Goal: Navigation & Orientation: Find specific page/section

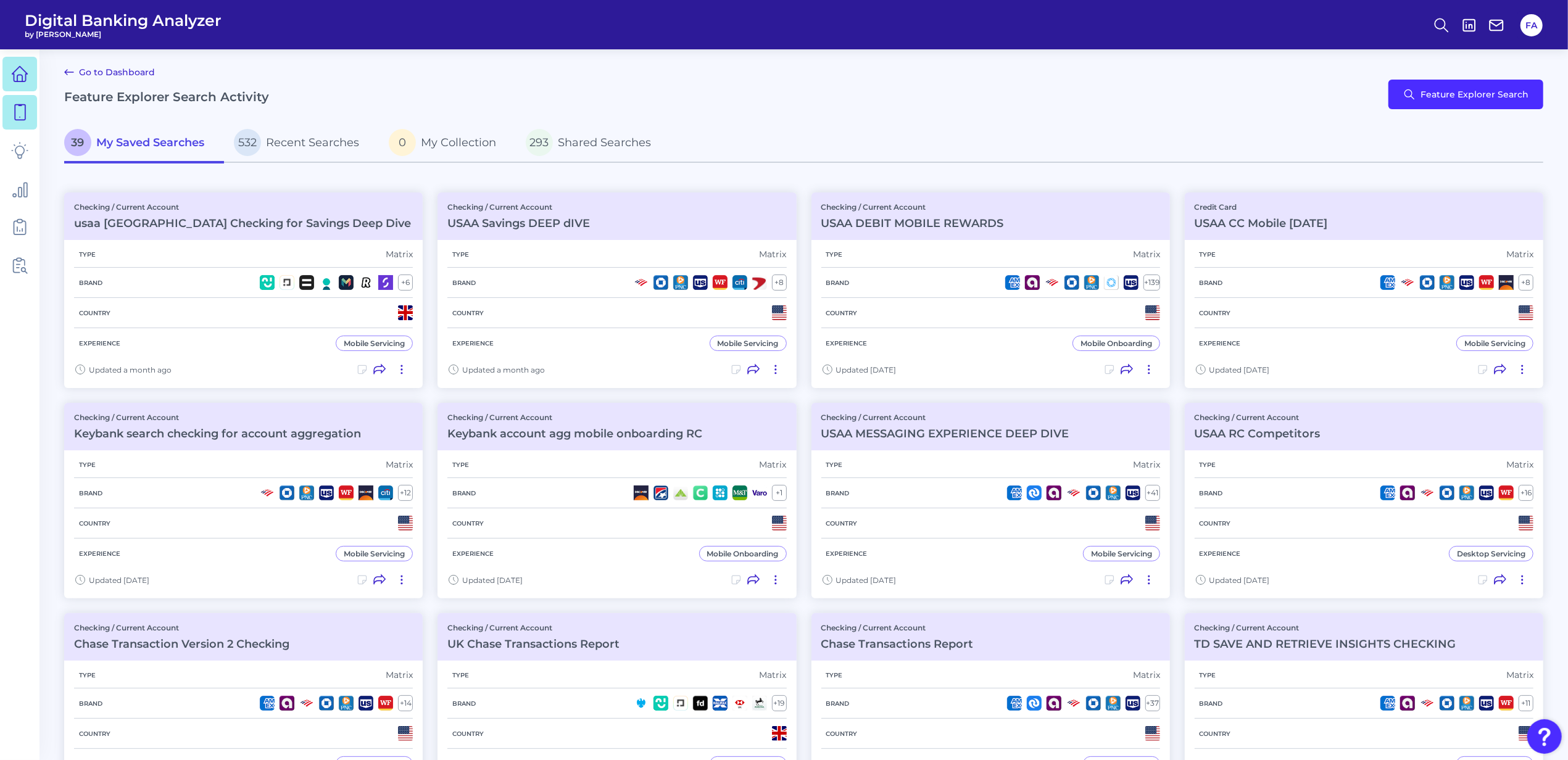
click at [0, 84] on html "Digital Banking Analyzer by Curinos FA Go to Dashboard Feature Explorer Search …" at bounding box center [784, 606] width 1568 height 1212
click at [3, 82] on link at bounding box center [19, 74] width 34 height 34
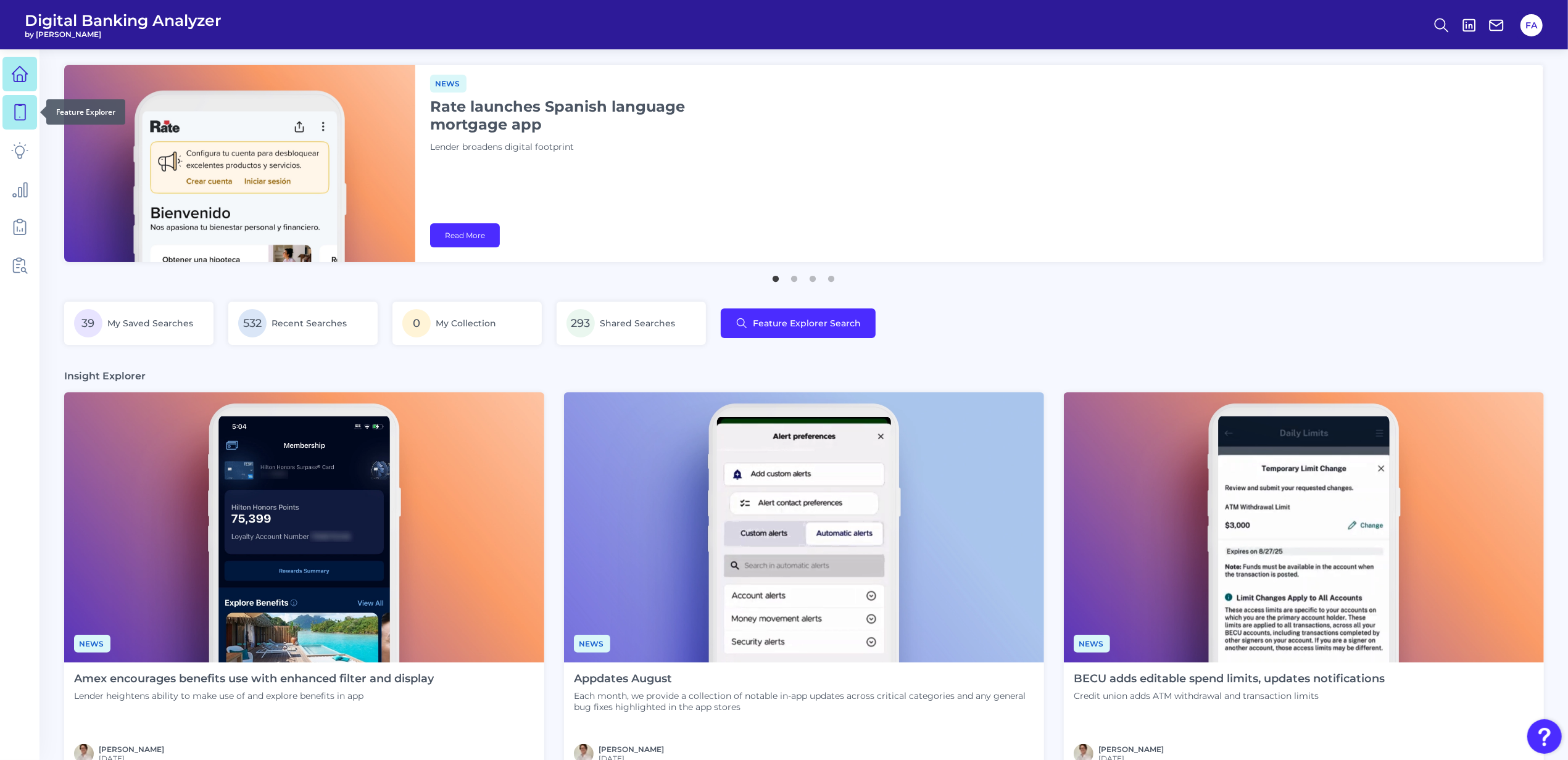
click at [20, 121] on link at bounding box center [19, 112] width 34 height 34
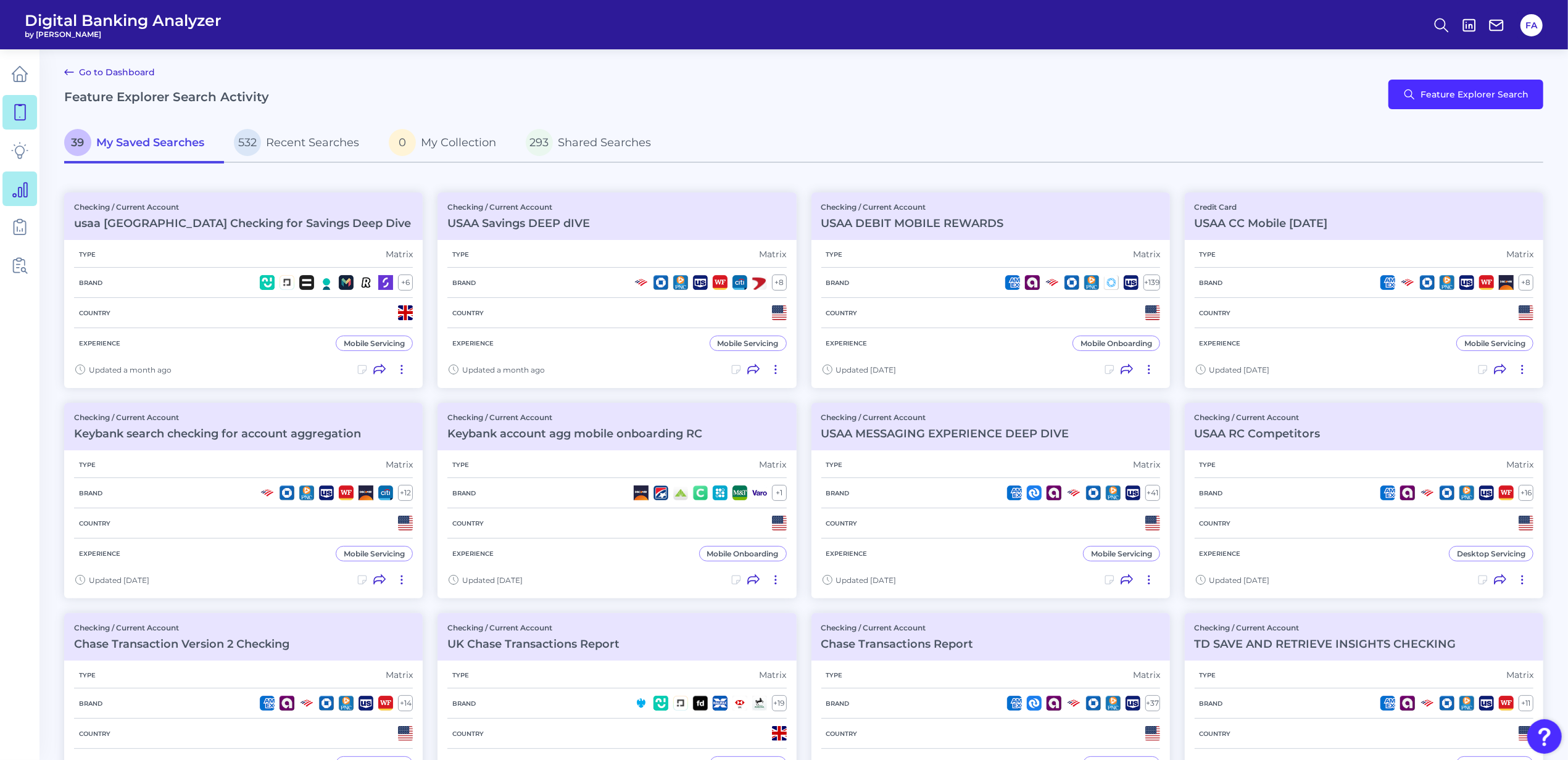
click at [13, 183] on icon at bounding box center [19, 189] width 18 height 18
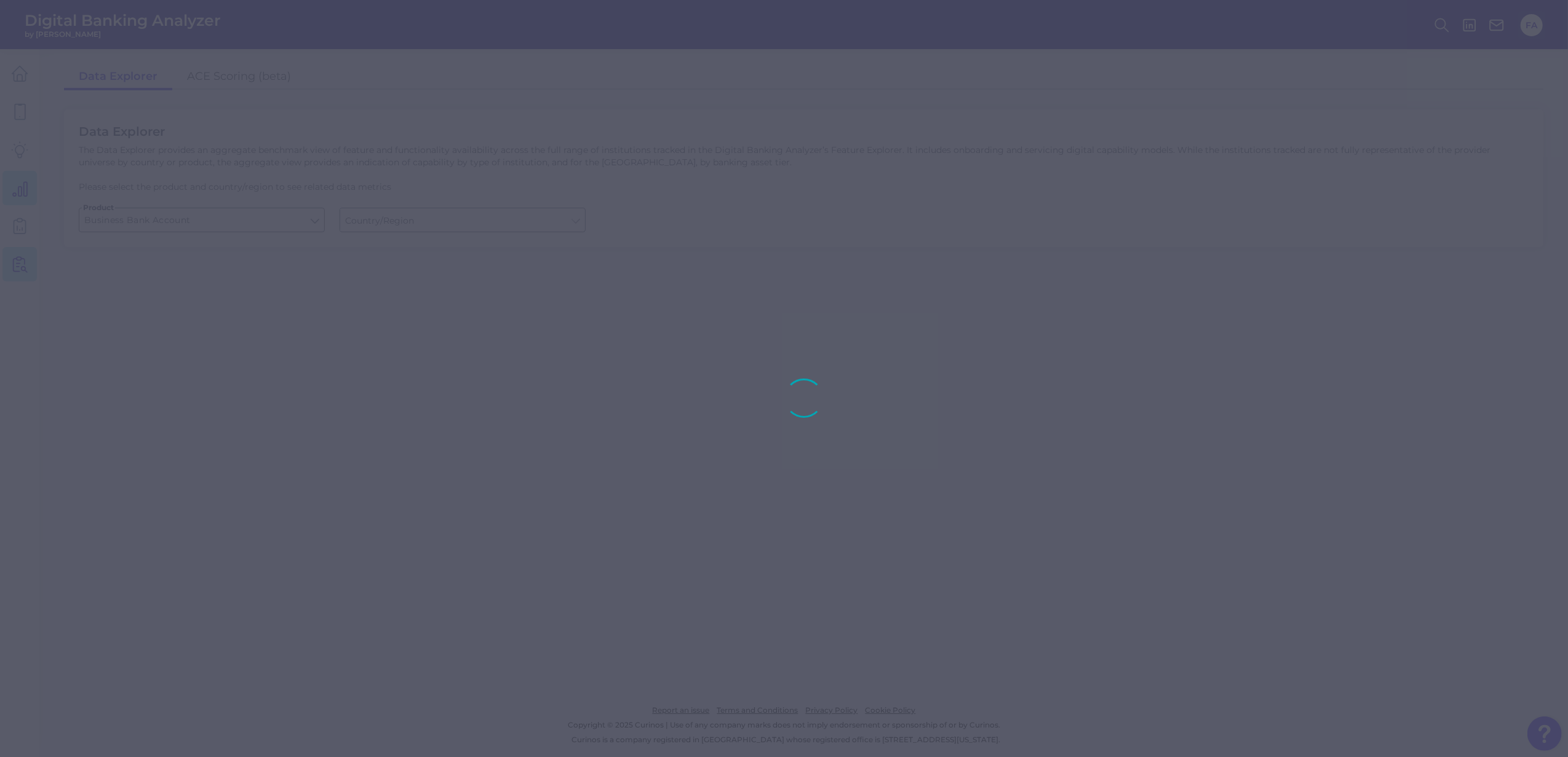
type input "[GEOGRAPHIC_DATA]"
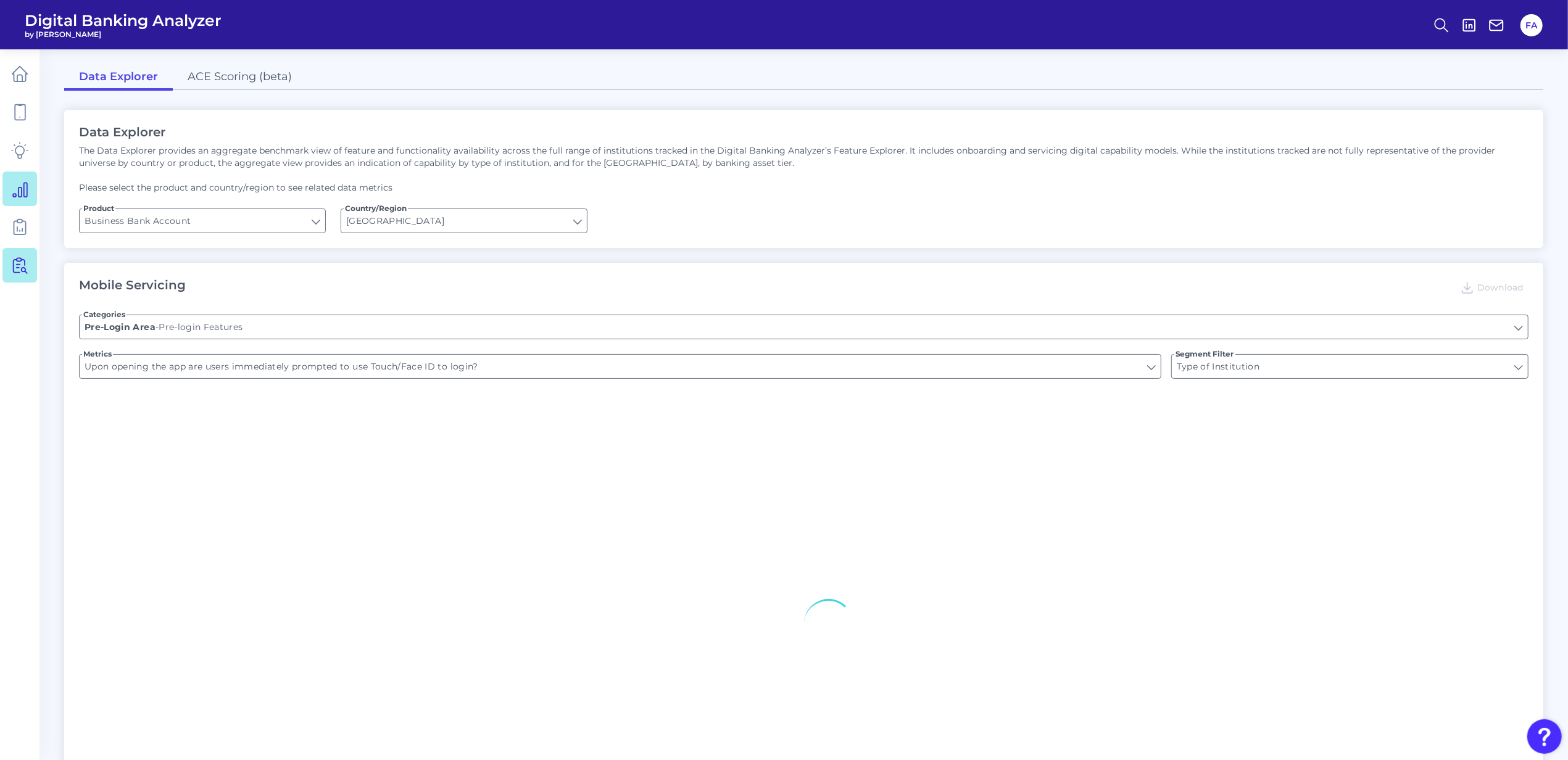
click at [13, 248] on link at bounding box center [19, 265] width 34 height 34
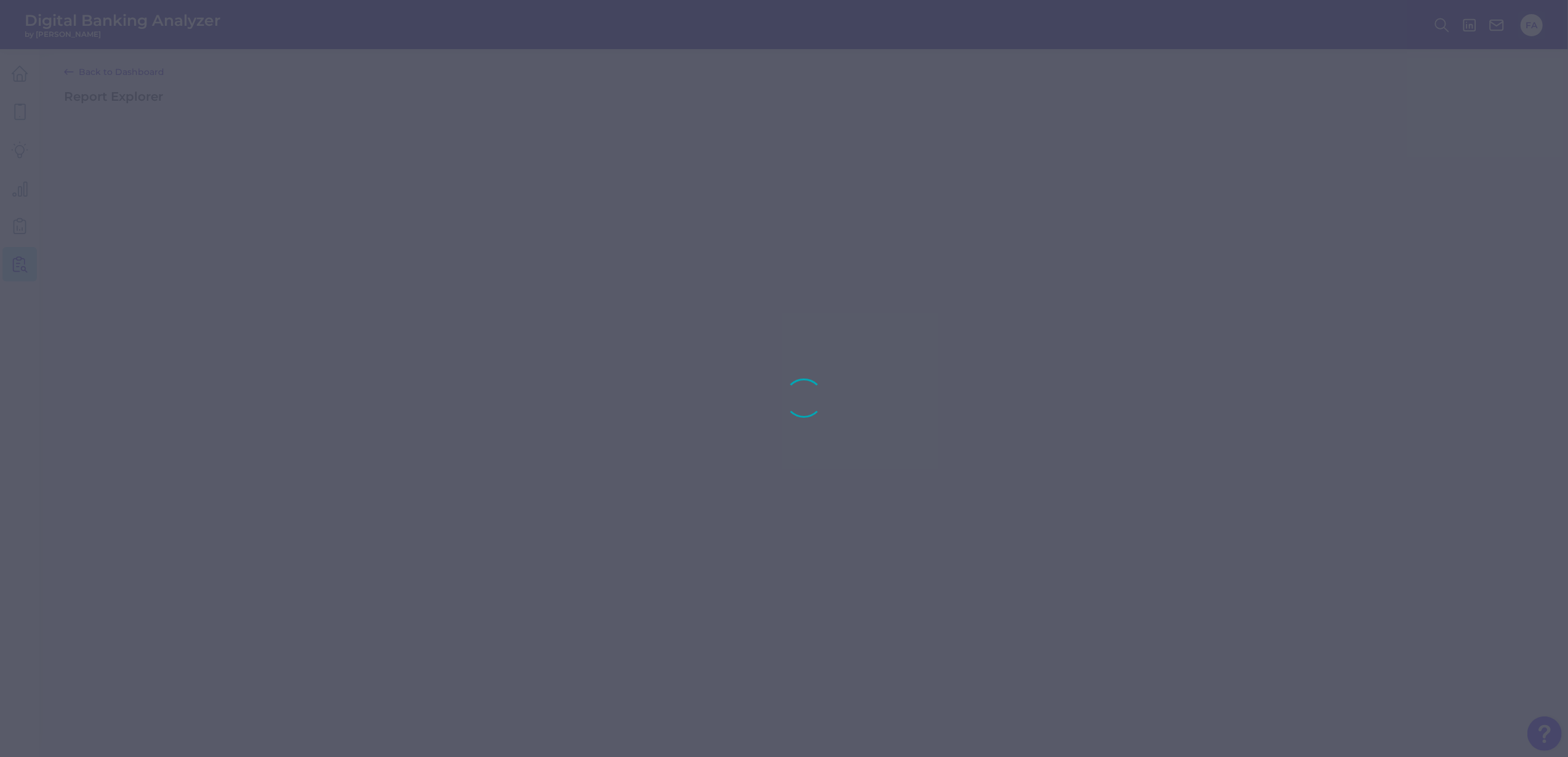
drag, startPoint x: 12, startPoint y: 247, endPoint x: 22, endPoint y: 264, distance: 19.7
click at [22, 264] on div at bounding box center [784, 378] width 1568 height 757
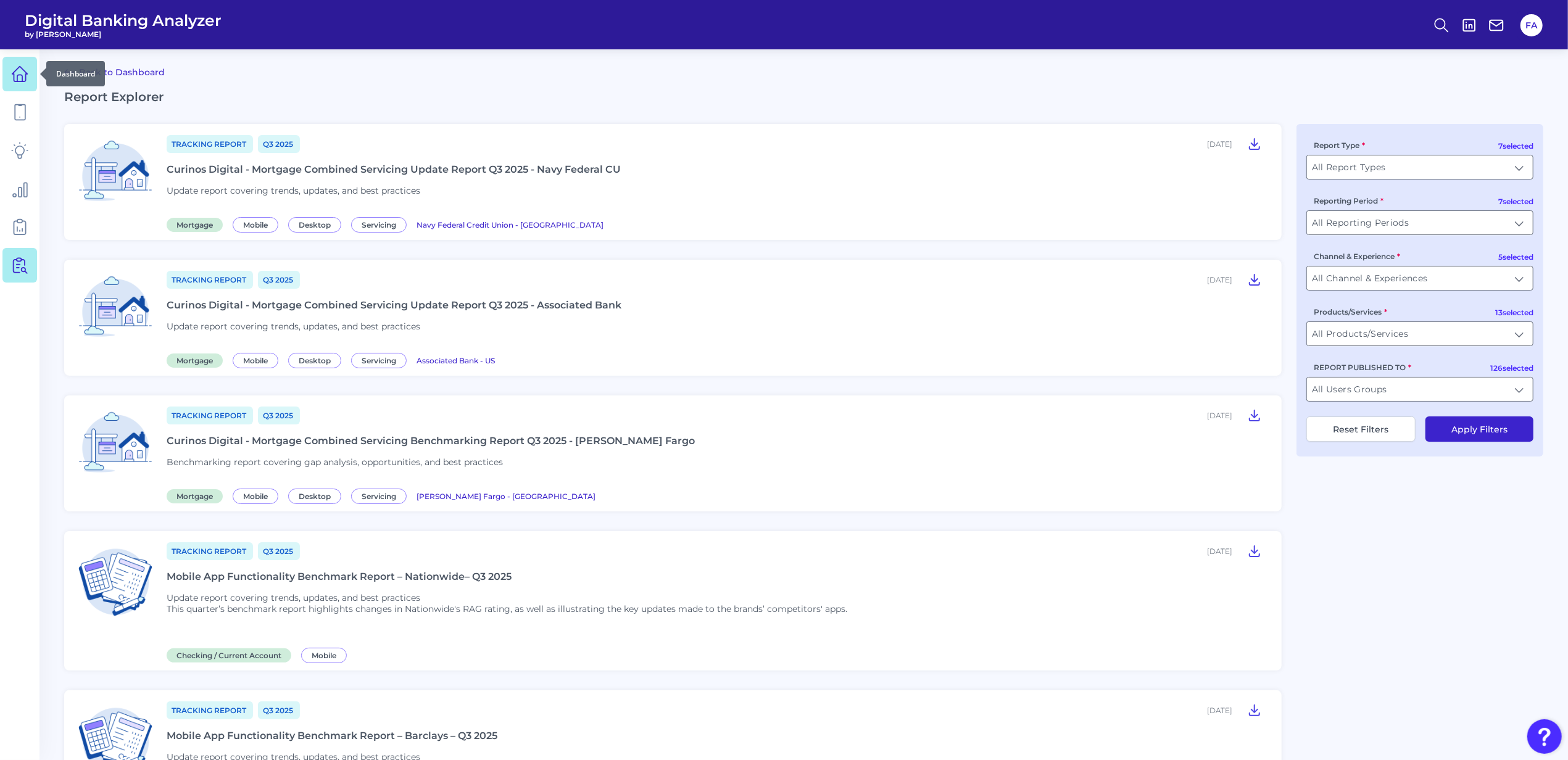
click at [13, 90] on link at bounding box center [19, 74] width 34 height 34
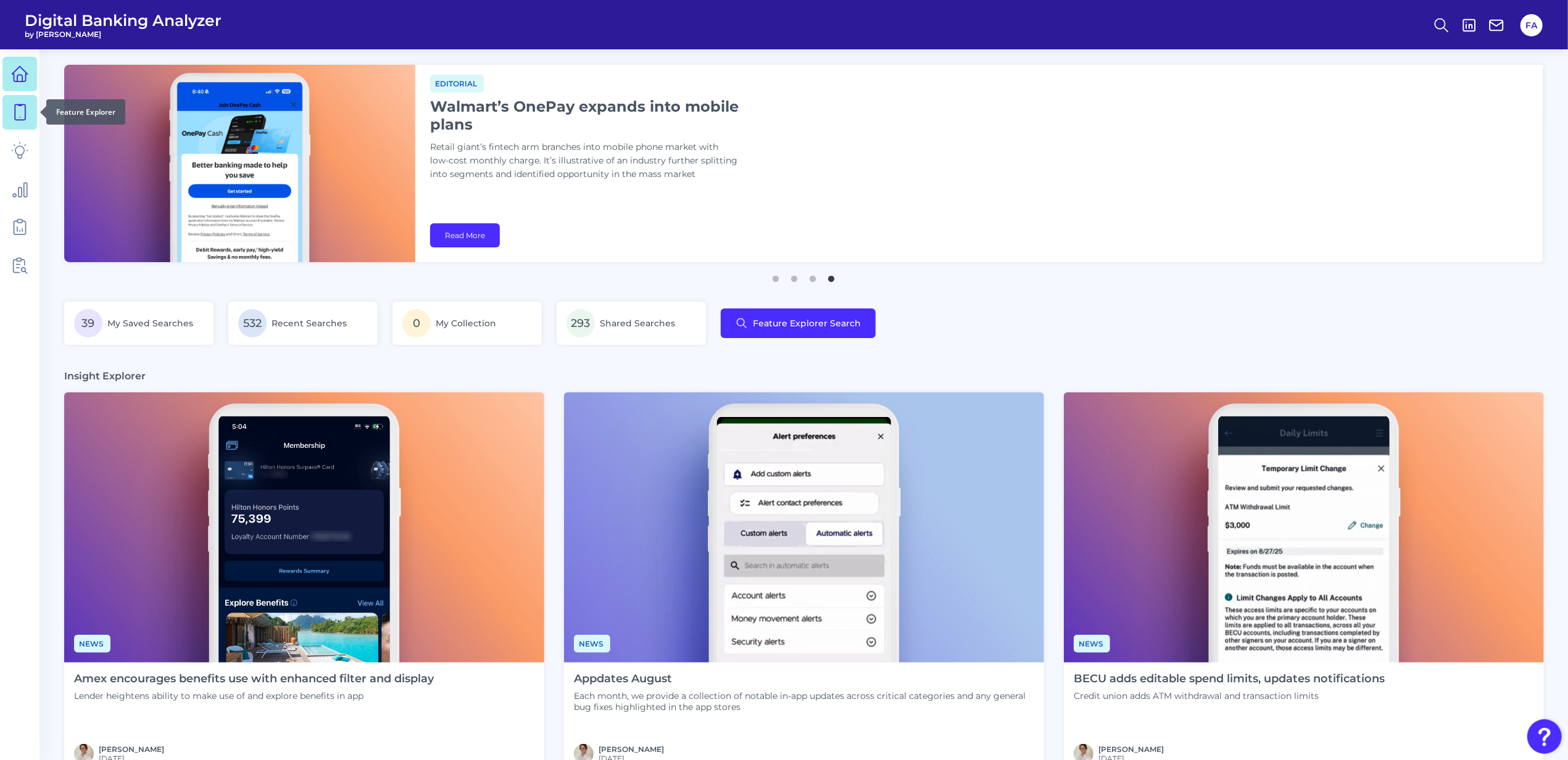
click at [13, 104] on link at bounding box center [19, 112] width 34 height 34
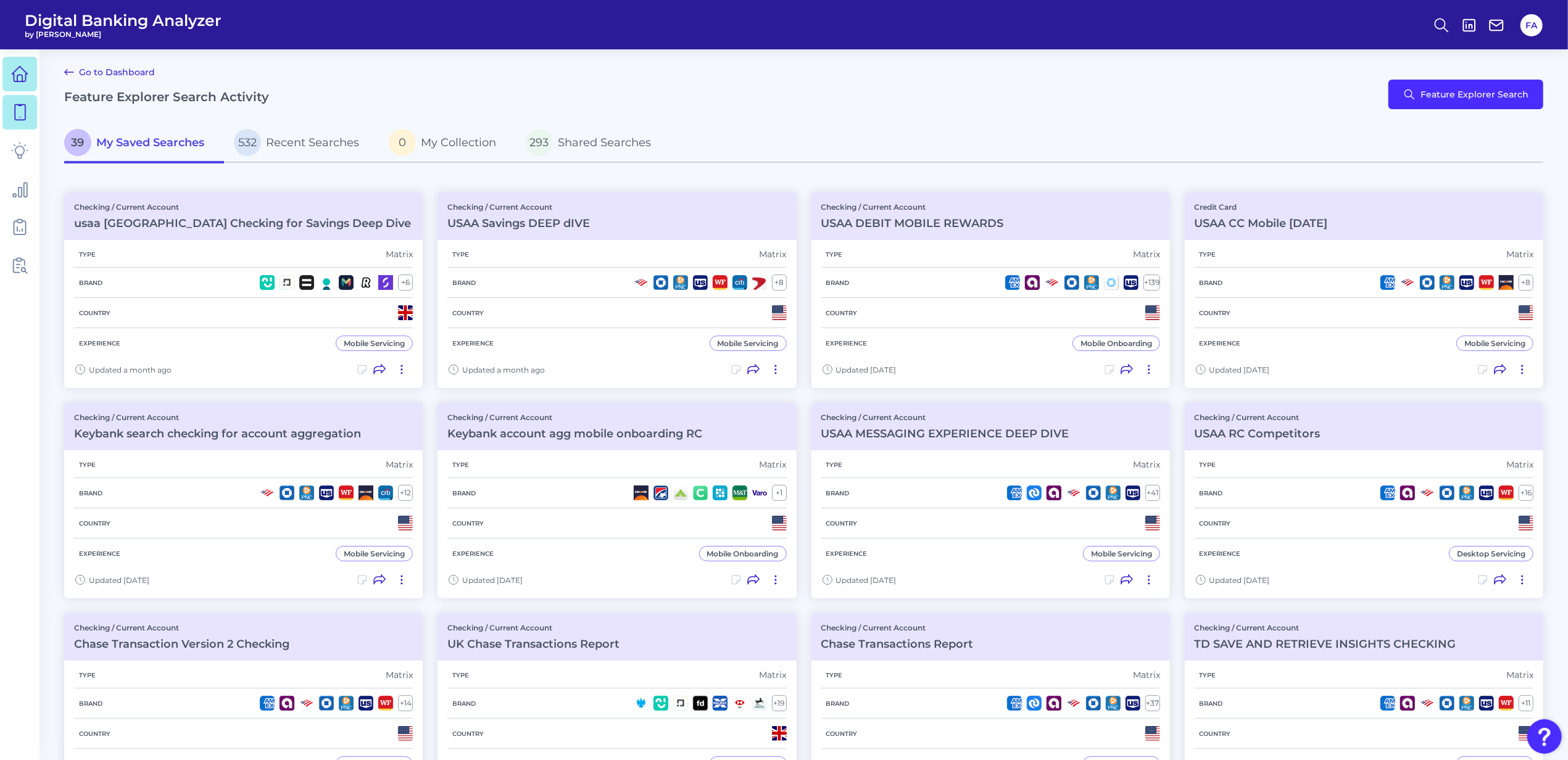
click at [3, 84] on link at bounding box center [19, 74] width 34 height 34
